Goal: Check status: Check status

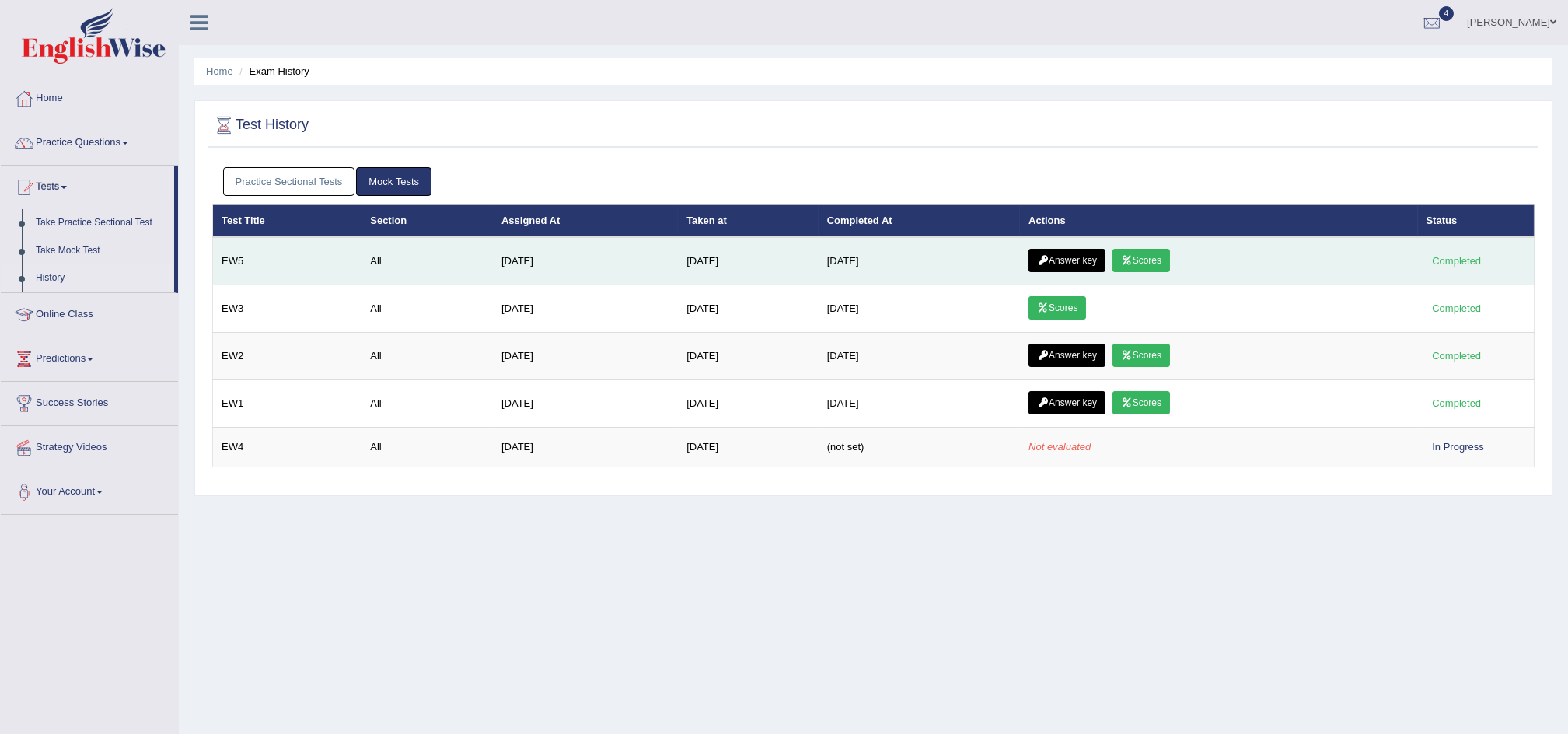
drag, startPoint x: 0, startPoint y: 0, endPoint x: 1146, endPoint y: 264, distance: 1176.0
click at [1146, 264] on link "Scores" at bounding box center [1141, 260] width 58 height 23
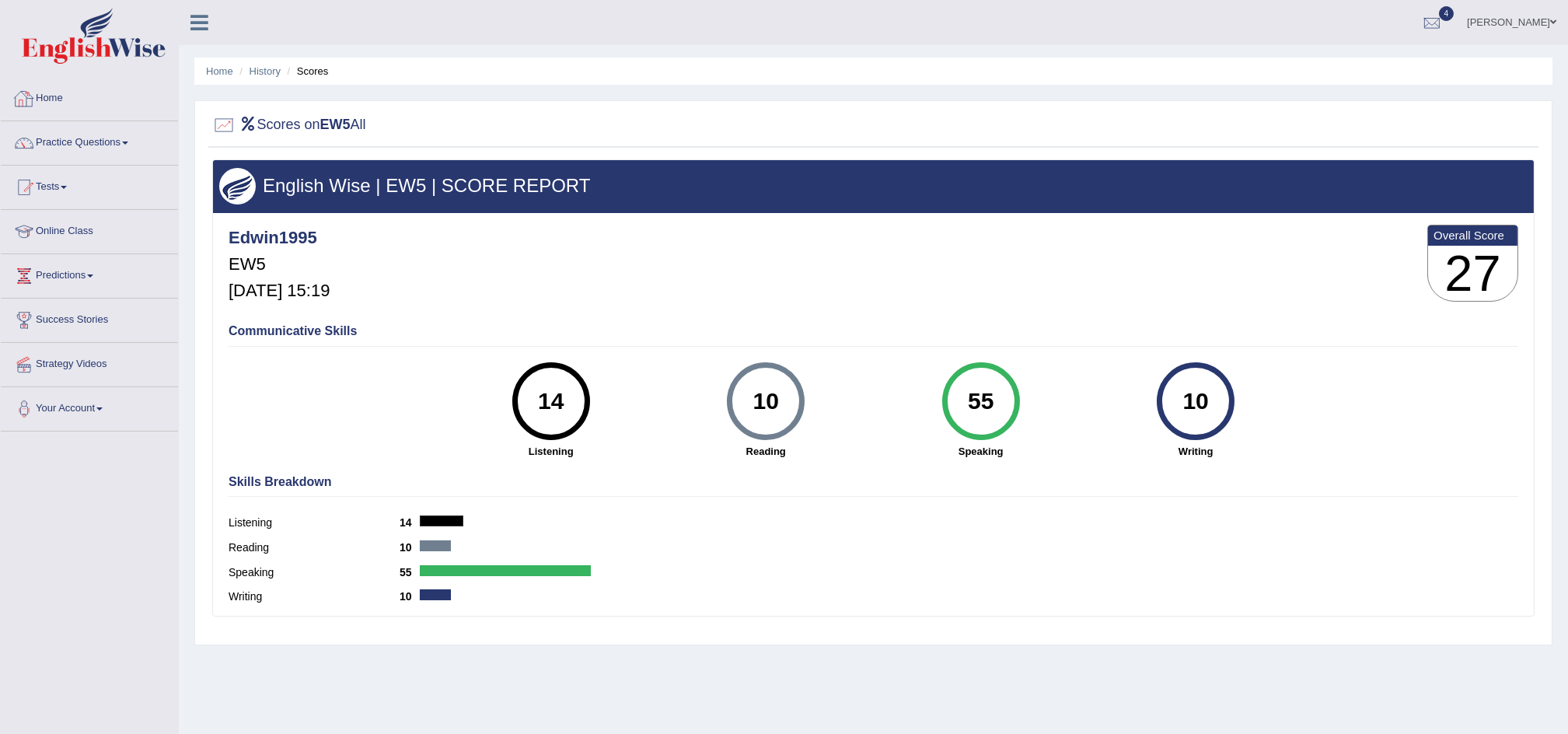
click at [43, 103] on link "Home" at bounding box center [89, 96] width 177 height 39
